Goal: Information Seeking & Learning: Learn about a topic

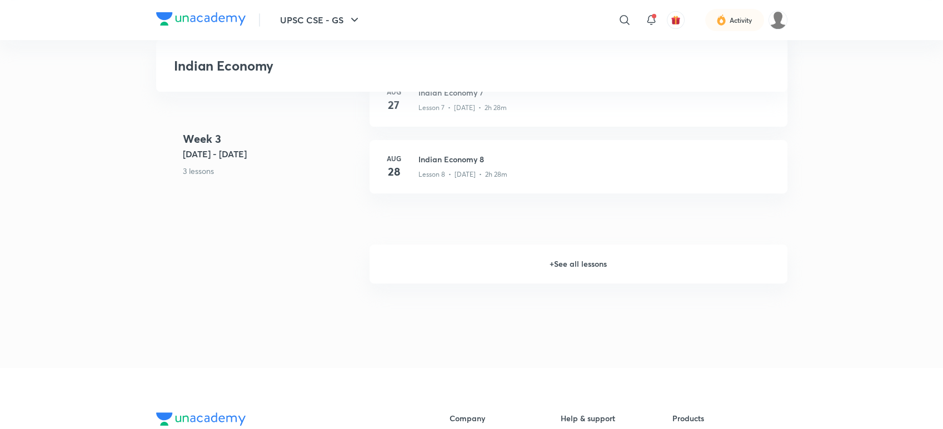
scroll to position [928, 0]
click at [519, 258] on h6 "+ See all lessons" at bounding box center [578, 264] width 418 height 39
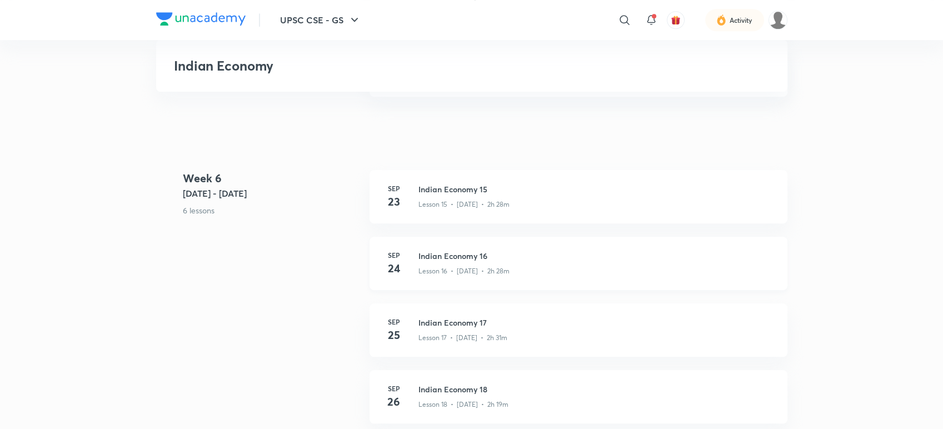
scroll to position [1669, 0]
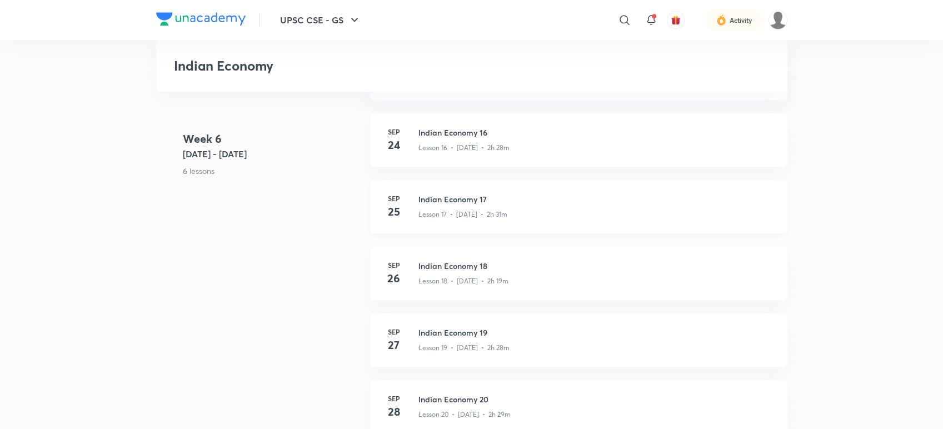
click at [472, 199] on h3 "Indian Economy 17" at bounding box center [595, 199] width 355 height 12
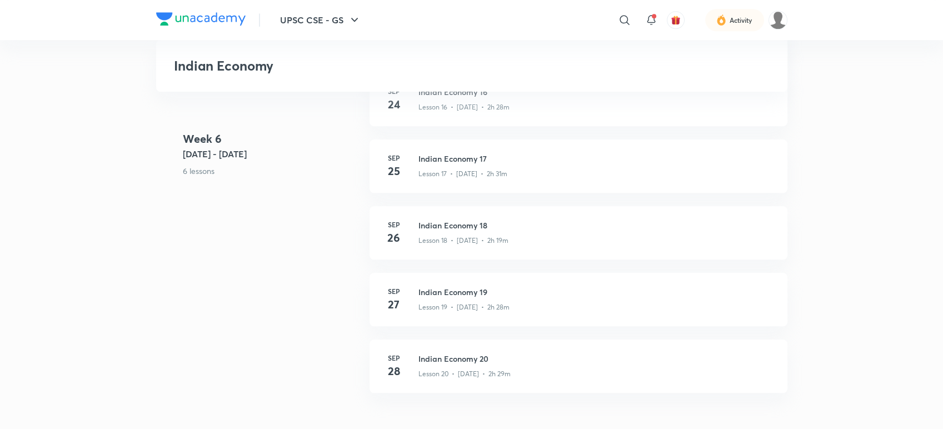
scroll to position [1730, 0]
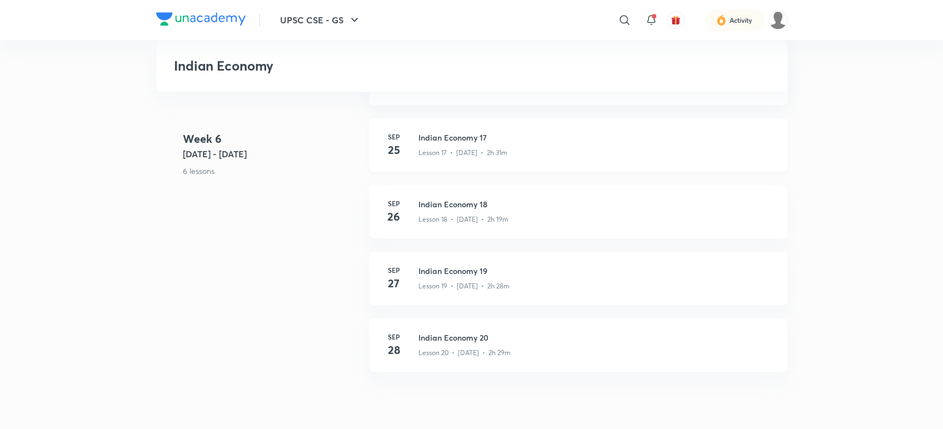
click at [450, 148] on p "Lesson 17 • [DATE] • 2h 31m" at bounding box center [462, 153] width 89 height 10
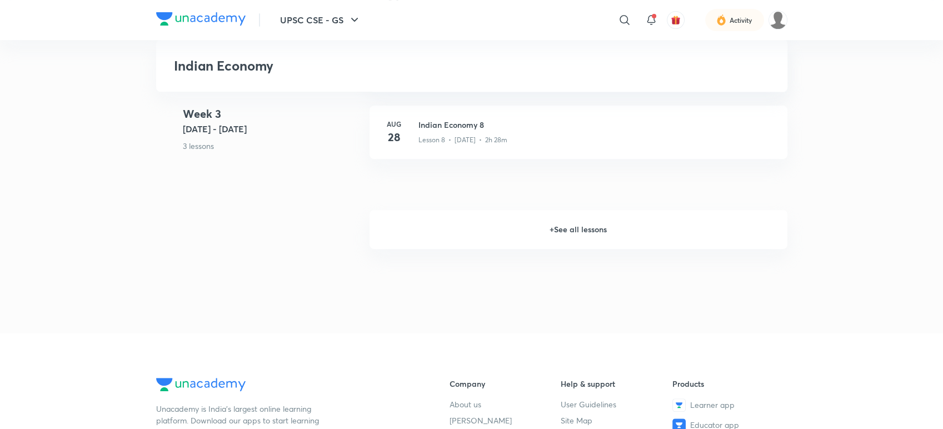
scroll to position [925, 0]
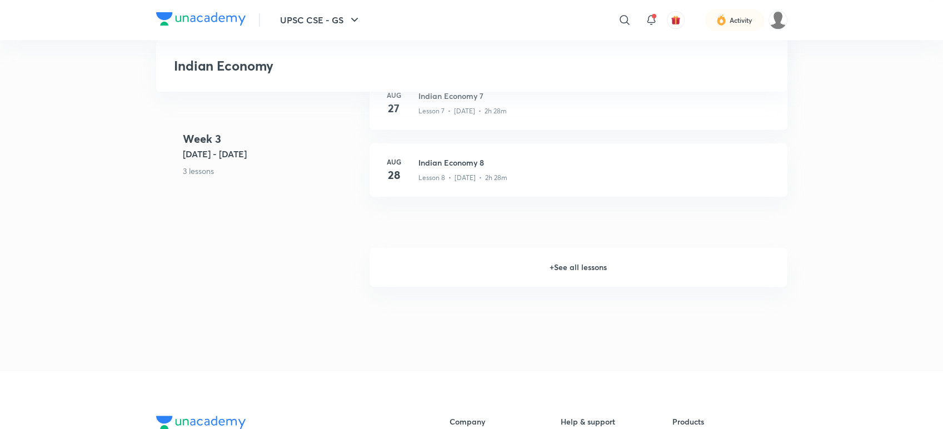
click at [570, 272] on h6 "+ See all lessons" at bounding box center [578, 267] width 418 height 39
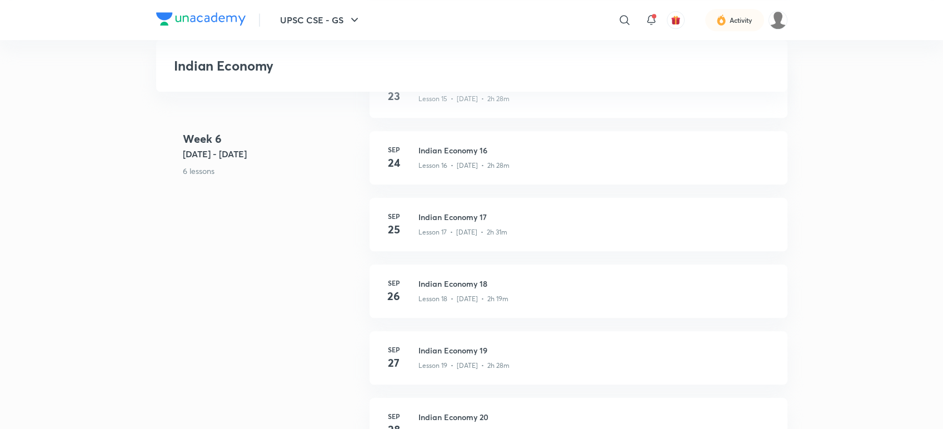
scroll to position [1666, 0]
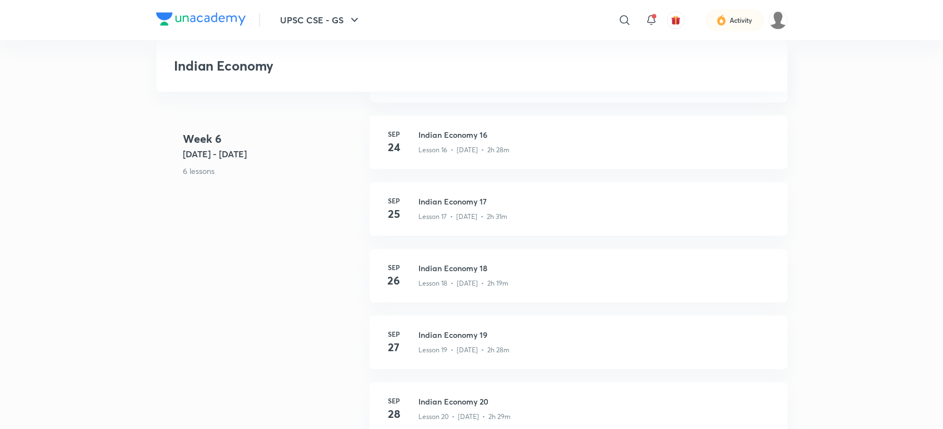
click at [492, 270] on h3 "Indian Economy 18" at bounding box center [595, 268] width 355 height 12
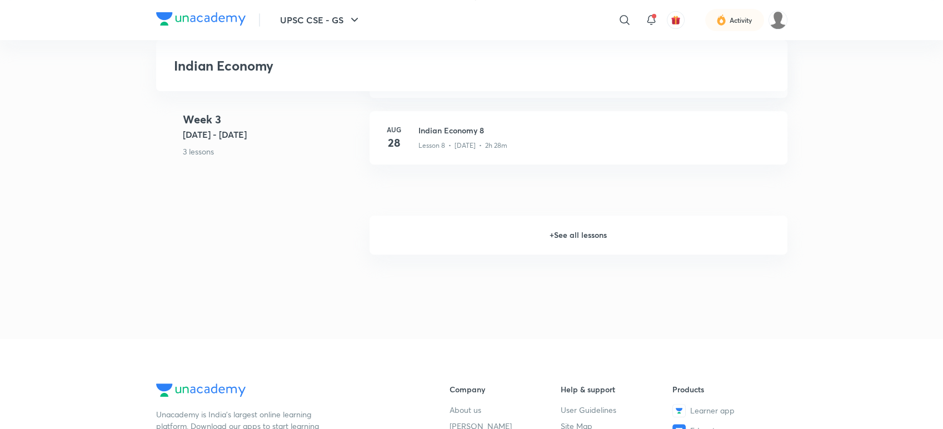
scroll to position [925, 0]
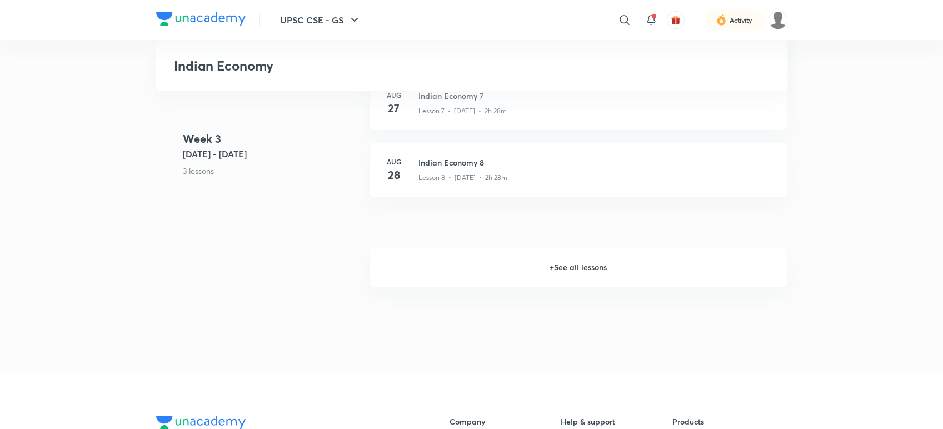
click at [545, 274] on h6 "+ See all lessons" at bounding box center [578, 267] width 418 height 39
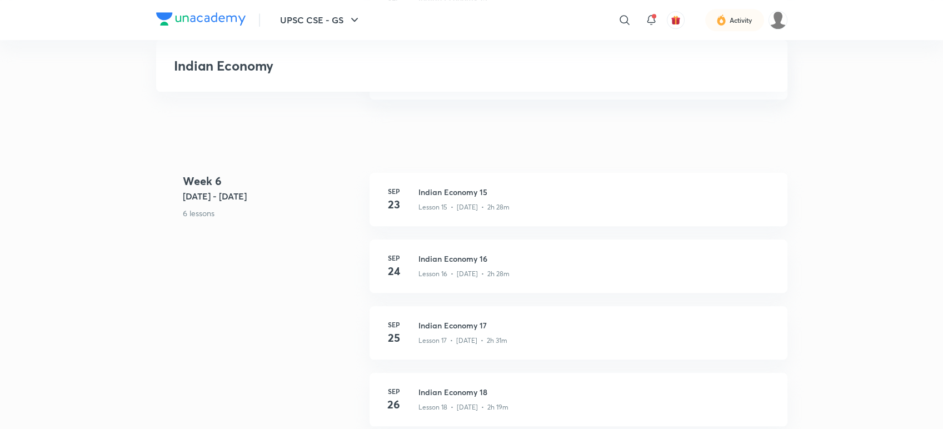
scroll to position [1790, 0]
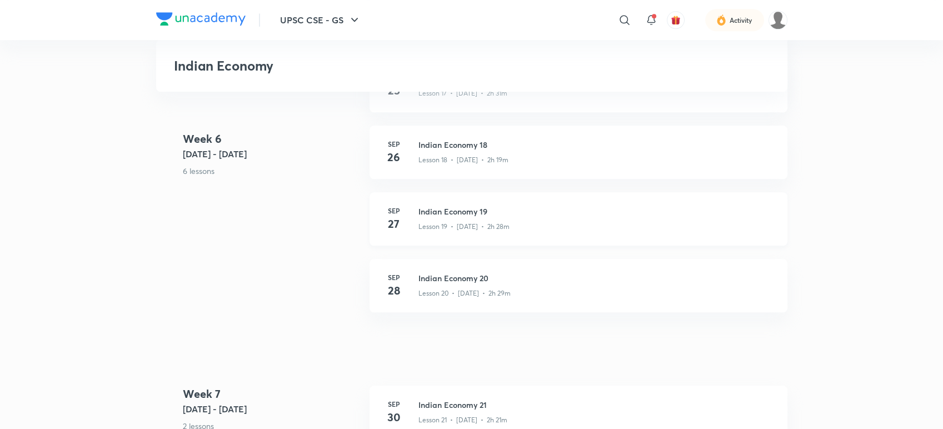
click at [484, 209] on h3 "Indian Economy 19" at bounding box center [595, 212] width 355 height 12
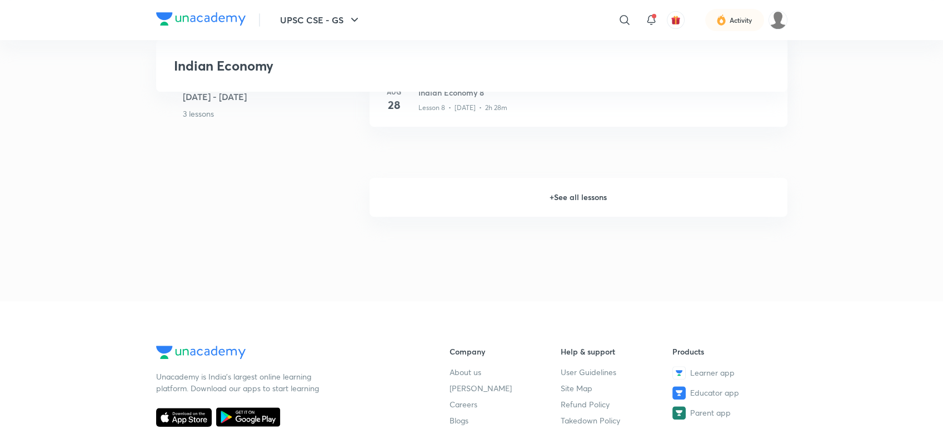
scroll to position [925, 0]
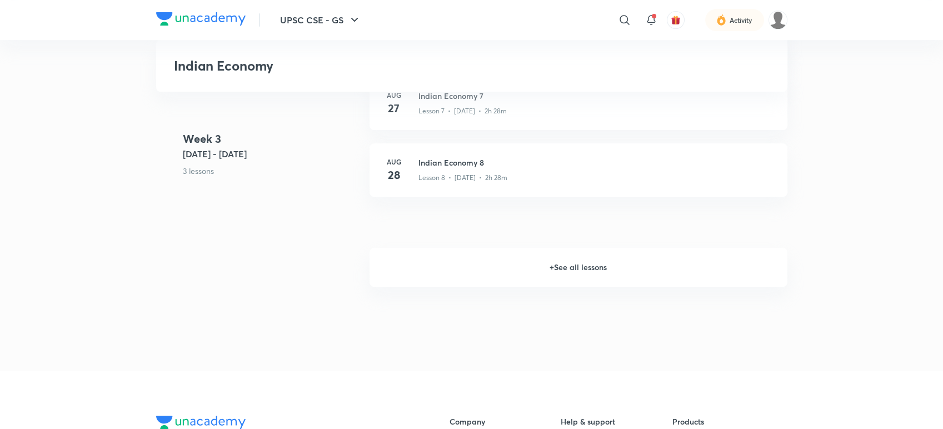
click at [635, 270] on h6 "+ See all lessons" at bounding box center [578, 267] width 418 height 39
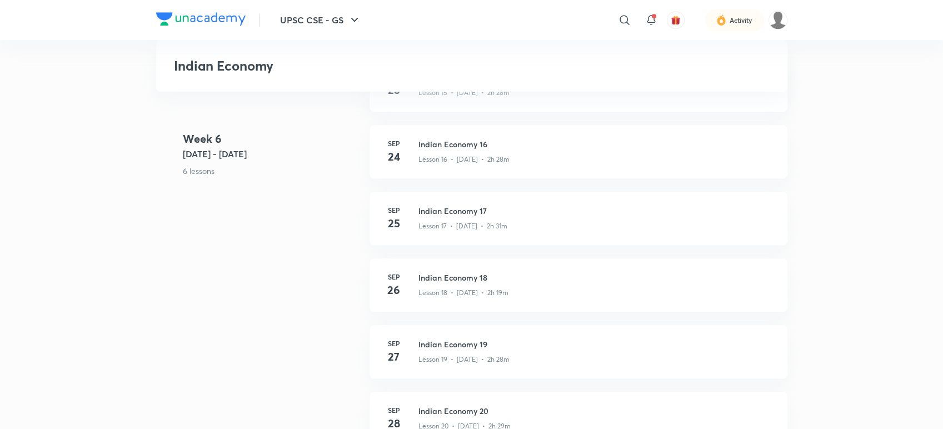
scroll to position [1728, 0]
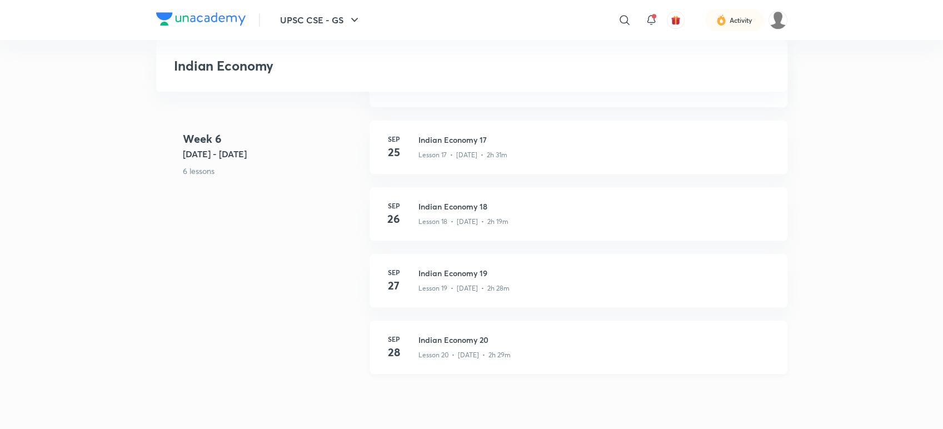
click at [530, 342] on h3 "Indian Economy 20" at bounding box center [595, 340] width 355 height 12
